Goal: Complete application form

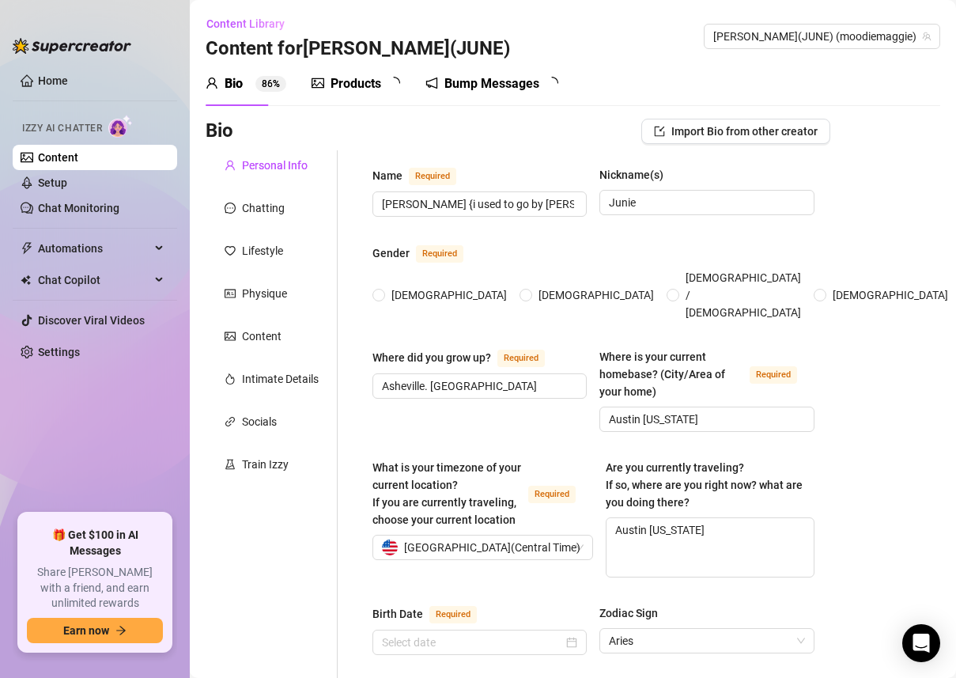
type input "[PERSON_NAME] {i used to go by [PERSON_NAME], but i felt like i needed a change…"
type input "Junie"
type input "Asheville. [GEOGRAPHIC_DATA]"
type input "Austin [US_STATE]"
type textarea "Austin [US_STATE]"
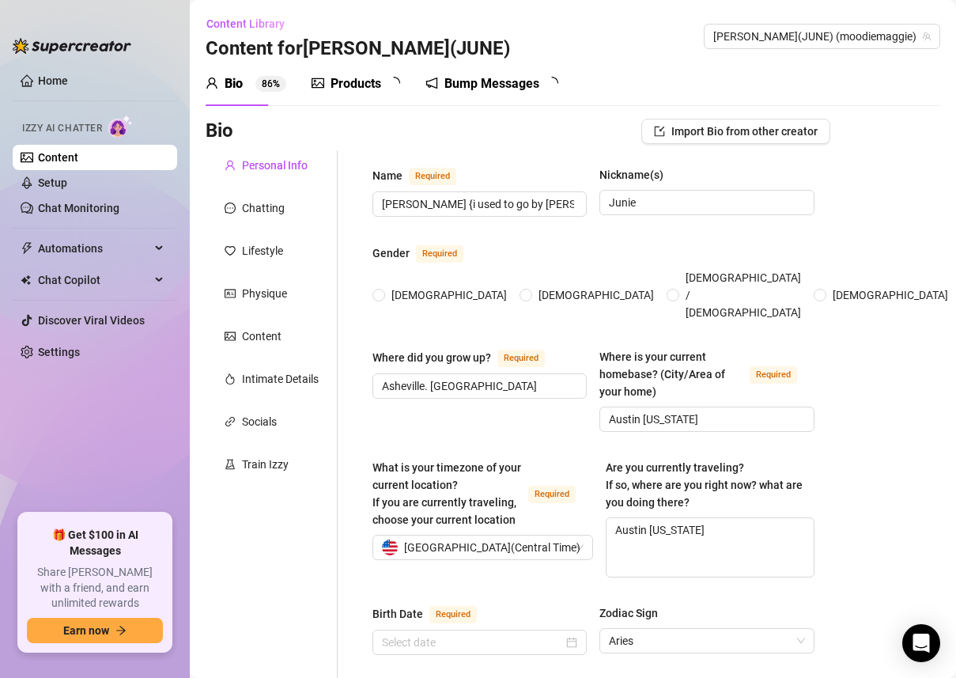
type input "romantically men, sexually men and women"
type input "Single"
type input "lots of older silbings"
type input "No"
type input "long haired cat named misa, ball python named bean"
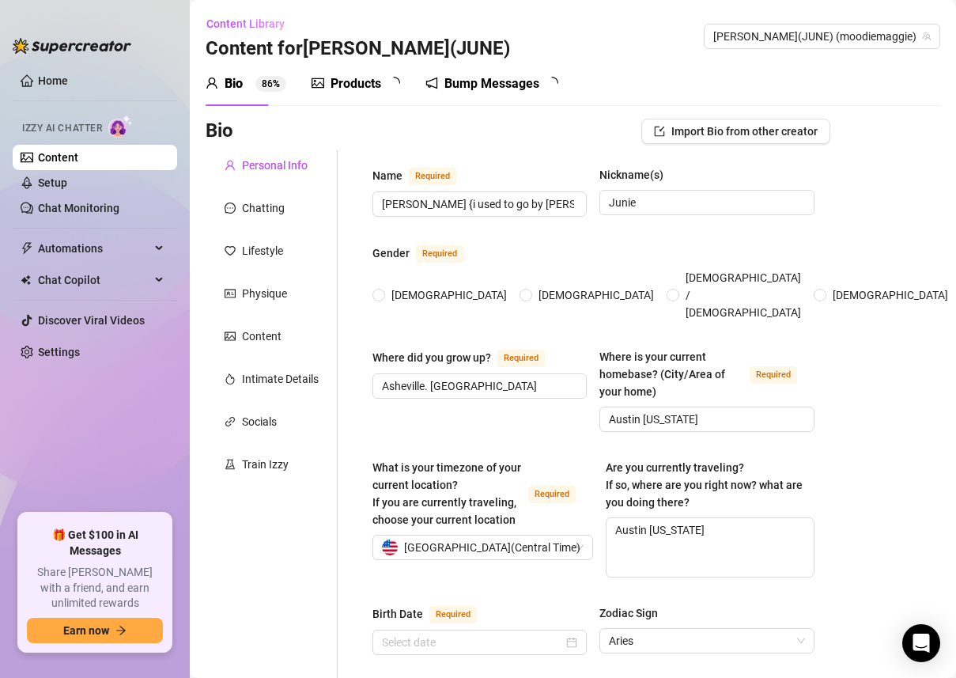
type input "social media, modeling, OF"
type input "2 years at UCF for bio med"
type input "beingpositive, affirmations work"
type textarea "i want to do murals for the city"
type textarea "blew up from portrait modelling 6 years agoo andkept at social media after that"
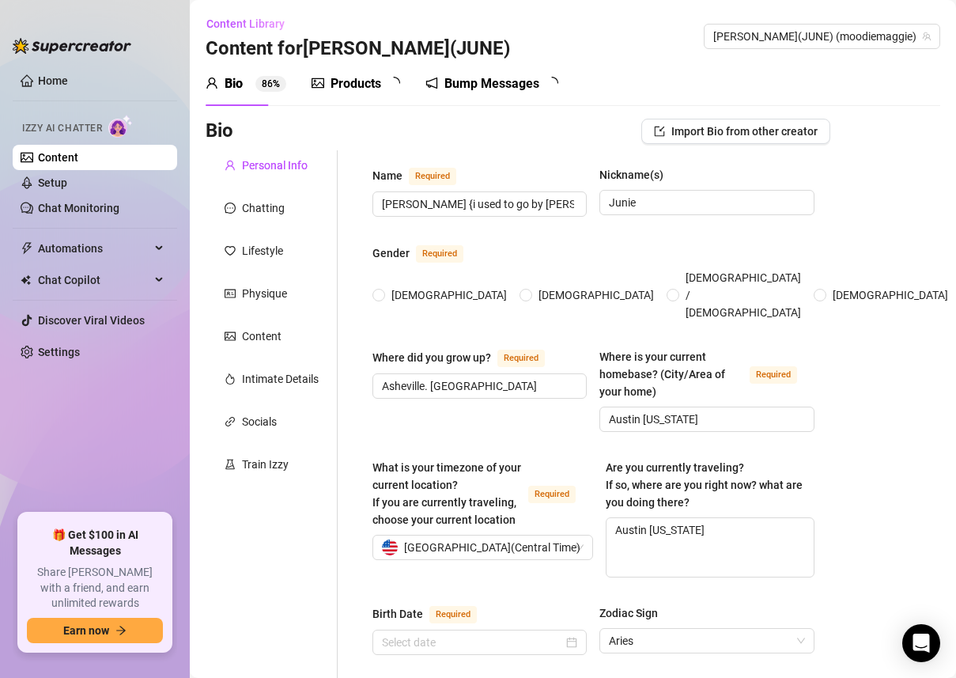
type textarea "flirty, [PERSON_NAME], empathetic in nature, kind, sexual, smart"
radio input "true"
type input "[DATE]"
